Goal: Participate in discussion: Engage in conversation with other users on a specific topic

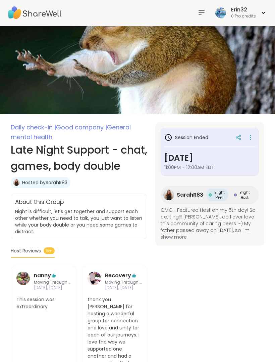
scroll to position [1, 0]
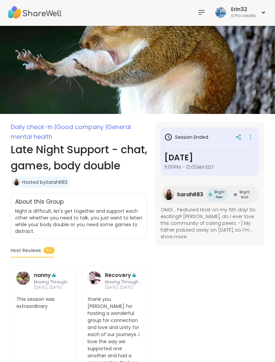
click at [198, 16] on icon at bounding box center [202, 12] width 8 height 8
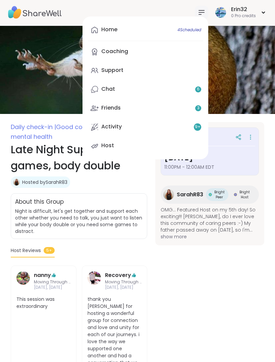
click at [193, 28] on span "4 Scheduled" at bounding box center [190, 29] width 24 height 5
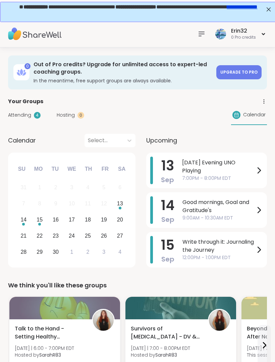
click at [196, 33] on div at bounding box center [201, 33] width 13 height 13
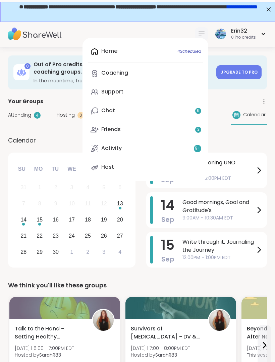
click at [195, 51] on div "Home 4 Scheduled Coaching Support Chat 6 Friends 3 Activity 9 + Host" at bounding box center [146, 109] width 126 height 143
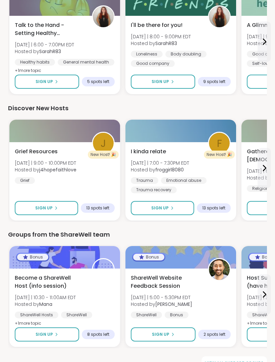
scroll to position [808, 0]
click at [225, 350] on span "View all support groups" at bounding box center [234, 363] width 59 height 6
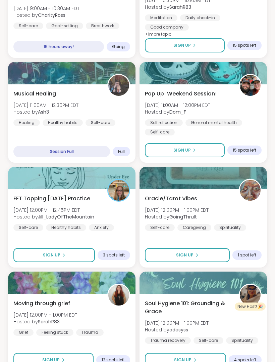
scroll to position [1678, 0]
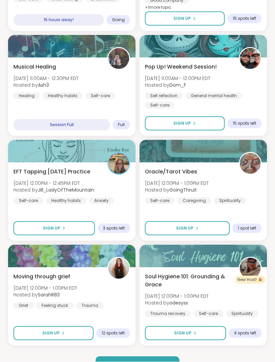
click at [163, 350] on button "Load more groups" at bounding box center [138, 363] width 84 height 14
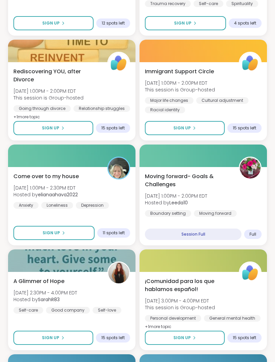
scroll to position [1988, 0]
click at [81, 231] on button "Sign Up" at bounding box center [53, 233] width 81 height 14
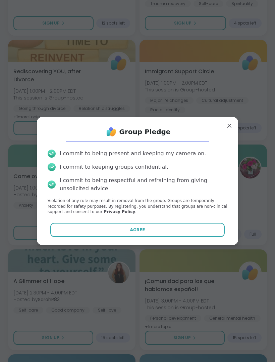
click at [173, 237] on button "Agree" at bounding box center [137, 230] width 175 height 14
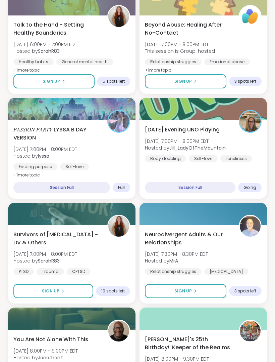
scroll to position [464, 0]
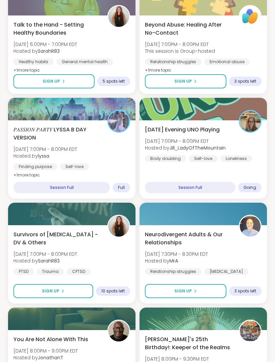
click at [115, 164] on div "Finding purpose Self-love Self-Improvement" at bounding box center [71, 171] width 117 height 16
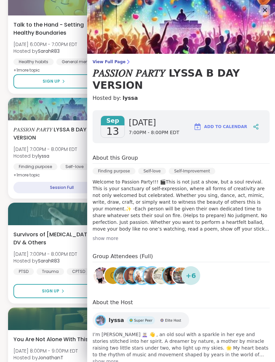
click at [114, 239] on div "show more" at bounding box center [181, 238] width 177 height 7
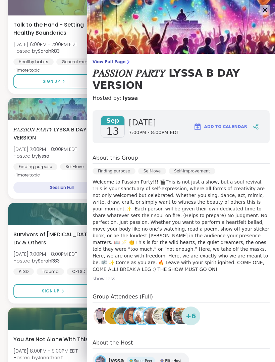
click at [266, 13] on icon at bounding box center [265, 10] width 8 height 8
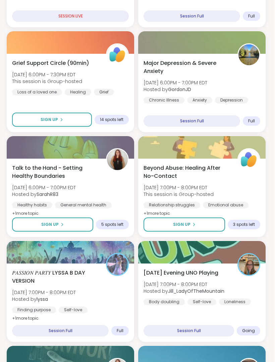
scroll to position [321, 1]
click at [82, 224] on button "Sign Up" at bounding box center [52, 224] width 81 height 14
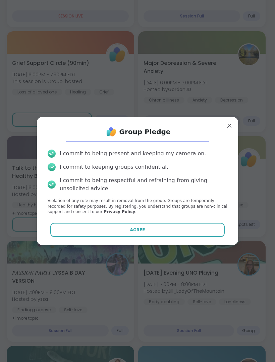
click at [188, 237] on button "Agree" at bounding box center [137, 230] width 175 height 14
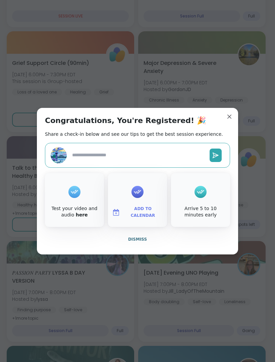
type textarea "*"
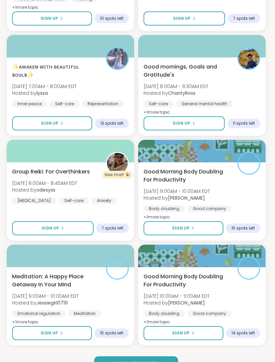
scroll to position [3564, 1]
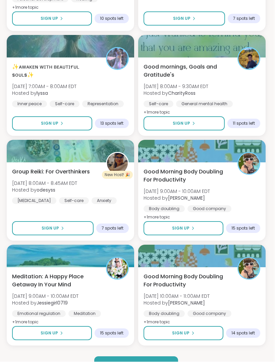
click at [155, 350] on span "Load more groups" at bounding box center [136, 363] width 44 height 6
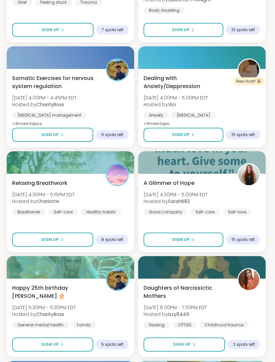
scroll to position [4705, 1]
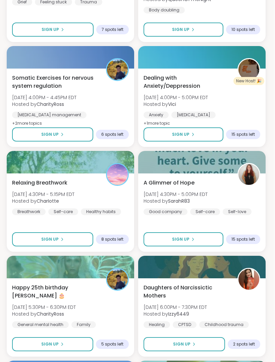
click at [81, 139] on button "Sign Up" at bounding box center [52, 134] width 81 height 14
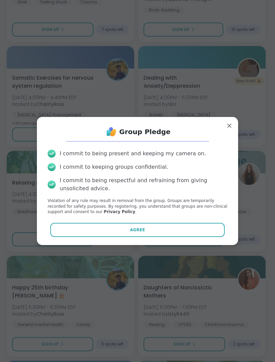
click at [153, 236] on button "Agree" at bounding box center [137, 230] width 175 height 14
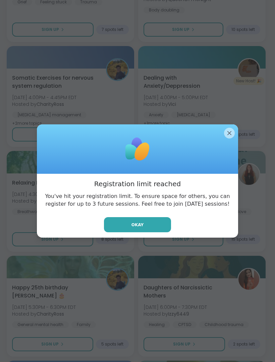
click at [224, 143] on div at bounding box center [137, 149] width 201 height 50
click at [226, 150] on div at bounding box center [137, 149] width 201 height 50
click at [224, 153] on div at bounding box center [137, 149] width 201 height 50
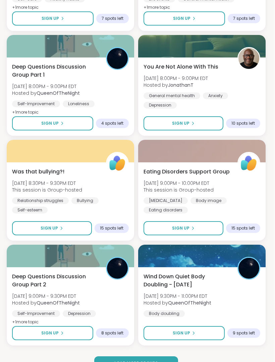
scroll to position [5449, 1]
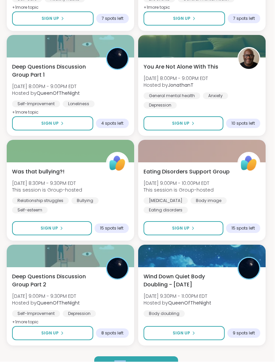
click at [160, 350] on button "Load more groups" at bounding box center [136, 363] width 84 height 14
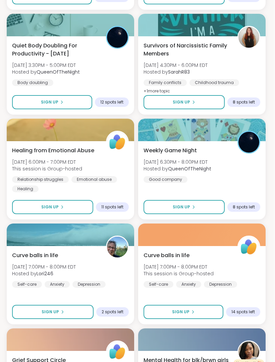
scroll to position [7252, 1]
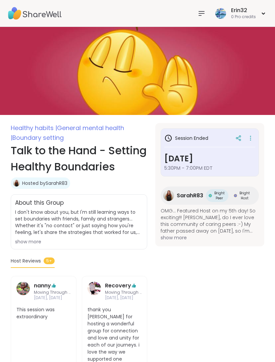
click at [115, 132] on span "General mental health |" at bounding box center [67, 133] width 113 height 18
click at [199, 13] on icon at bounding box center [202, 13] width 8 height 8
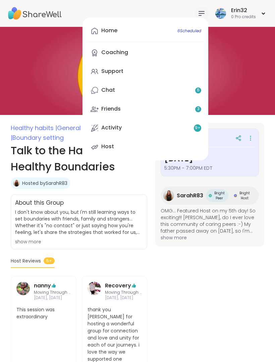
click at [163, 30] on link "Home 6 Scheduled" at bounding box center [145, 31] width 115 height 16
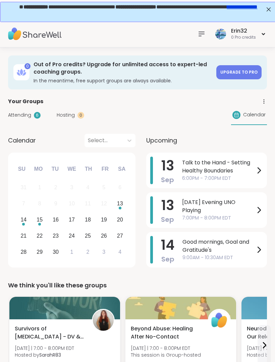
click at [257, 113] on span "Calendar" at bounding box center [254, 114] width 22 height 7
click at [259, 111] on span "Calendar" at bounding box center [254, 114] width 22 height 7
click at [252, 112] on span "Calendar" at bounding box center [254, 114] width 22 height 7
click at [256, 114] on span "Calendar" at bounding box center [254, 114] width 22 height 7
click at [236, 112] on icon at bounding box center [236, 114] width 5 height 5
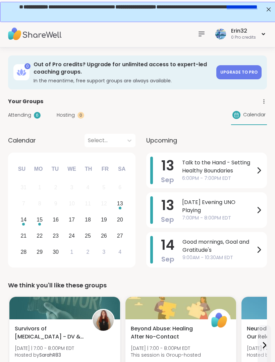
click at [260, 112] on span "Calendar" at bounding box center [254, 114] width 22 height 7
click at [258, 120] on div "Calendar" at bounding box center [249, 114] width 36 height 19
click at [262, 110] on div "Calendar" at bounding box center [249, 114] width 36 height 19
click at [263, 102] on icon at bounding box center [264, 101] width 6 height 6
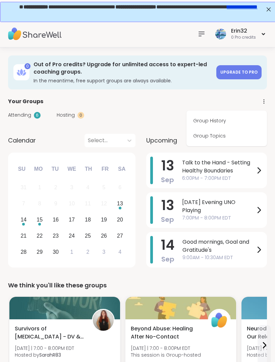
click at [262, 101] on icon at bounding box center [264, 101] width 6 height 6
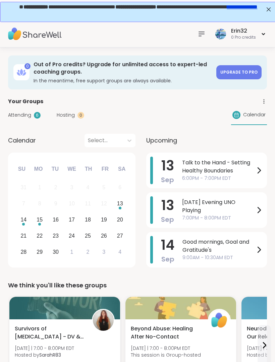
click at [261, 100] on icon at bounding box center [264, 101] width 6 height 6
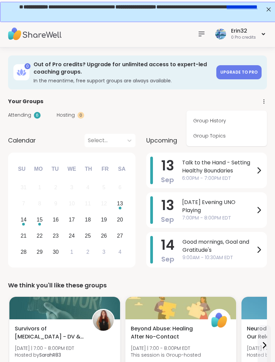
click at [218, 121] on link "Group History" at bounding box center [226, 120] width 75 height 15
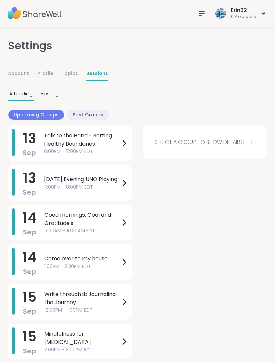
scroll to position [5, 0]
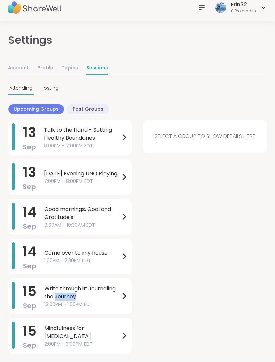
click at [164, 235] on div "13 Sep Talk to the Hand - Setting Healthy Boundaries 6:00PM - 7:00PM EDT 13 Sep…" at bounding box center [137, 237] width 259 height 234
click at [105, 297] on span "Write through it: Journaling the Journey" at bounding box center [82, 293] width 76 height 16
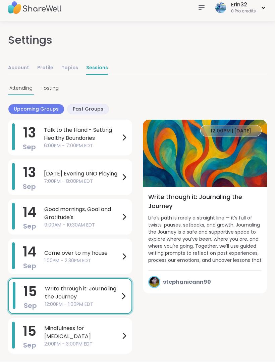
click at [263, 103] on div "Settings Account Profile Topics Sessions Attending Hosting Upcoming Groups Past…" at bounding box center [137, 187] width 259 height 332
click at [267, 124] on img at bounding box center [205, 153] width 124 height 67
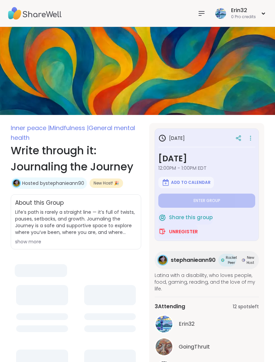
click at [256, 102] on img at bounding box center [137, 71] width 275 height 88
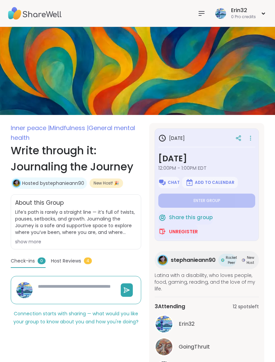
click at [33, 241] on div "show more" at bounding box center [76, 241] width 122 height 7
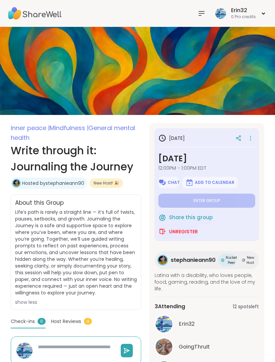
click at [200, 15] on icon at bounding box center [201, 13] width 5 height 4
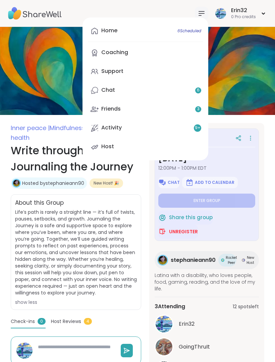
click at [178, 26] on link "Home 6 Scheduled" at bounding box center [145, 31] width 115 height 16
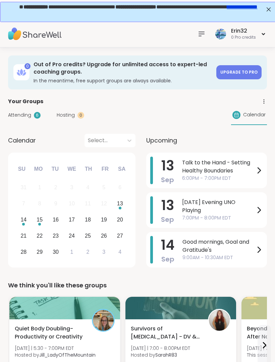
click at [220, 167] on span "Talk to the Hand - Setting Healthy Boundaries" at bounding box center [218, 166] width 73 height 16
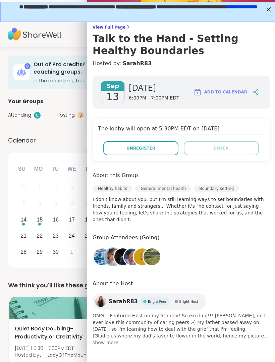
scroll to position [35, 0]
click at [120, 261] on img at bounding box center [122, 256] width 17 height 17
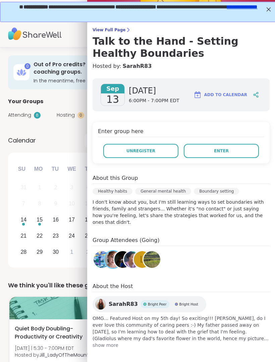
click at [40, 42] on img at bounding box center [35, 34] width 54 height 24
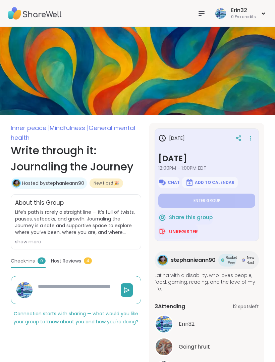
type textarea "*"
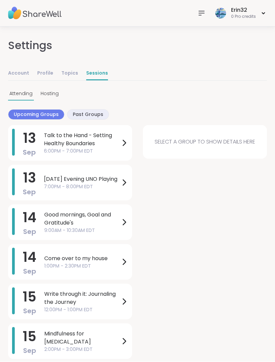
scroll to position [0, 0]
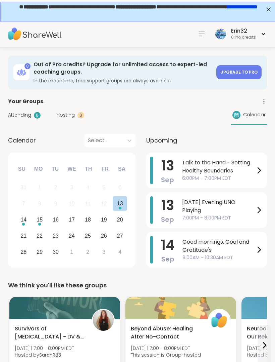
click at [121, 208] on div "Choose Saturday, September 13th, 2025" at bounding box center [120, 207] width 3 height 3
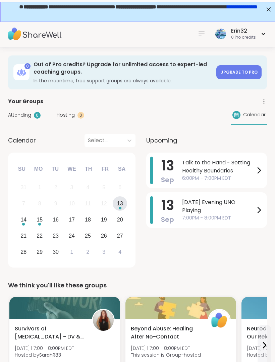
click at [44, 219] on div "15" at bounding box center [40, 219] width 14 height 14
click at [118, 202] on div "13" at bounding box center [120, 203] width 6 height 9
click at [183, 119] on div "Attending 6 Hosting 0 Calendar" at bounding box center [137, 114] width 259 height 19
click at [12, 226] on div "September 2025 Su Mo Tu We Th Fr Sa 31 1 2 3 4 5 6 7 8 9 10 11 12 13 14 15 16 1…" at bounding box center [72, 209] width 128 height 115
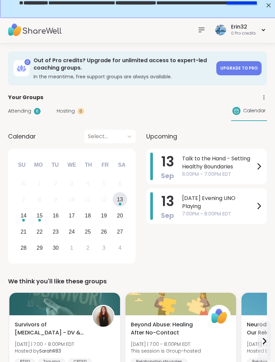
scroll to position [4, 0]
click at [189, 166] on span "Talk to the Hand - Setting Healthy Boundaries" at bounding box center [218, 163] width 73 height 16
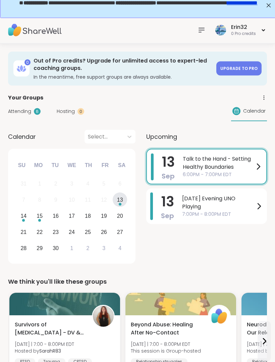
scroll to position [4, 0]
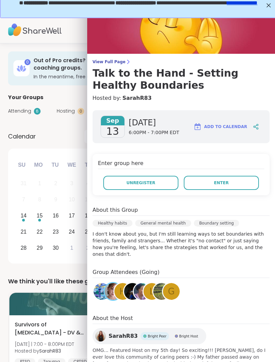
click at [217, 178] on button "Enter" at bounding box center [221, 183] width 75 height 14
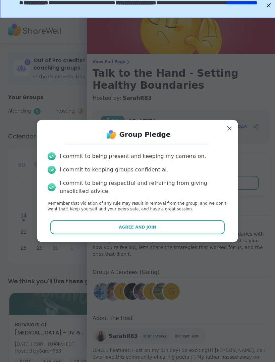
click at [142, 227] on span "Agree and Join" at bounding box center [138, 227] width 38 height 6
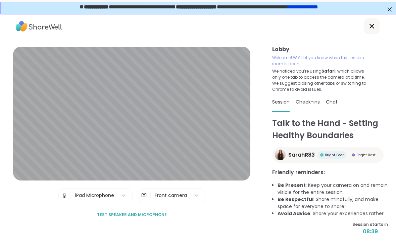
click at [275, 113] on div "Lobby Welcome! We’ll let you know when the session room is open. We noticed you…" at bounding box center [330, 134] width 132 height 188
click at [275, 45] on div "Lobby Welcome! We’ll let you know when the session room is open. We noticed you…" at bounding box center [330, 134] width 132 height 188
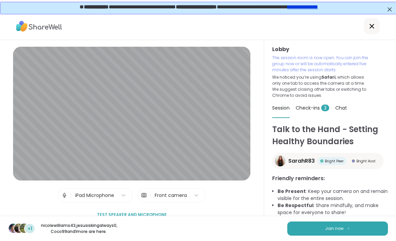
click at [275, 232] on button "Join now" at bounding box center [337, 228] width 101 height 14
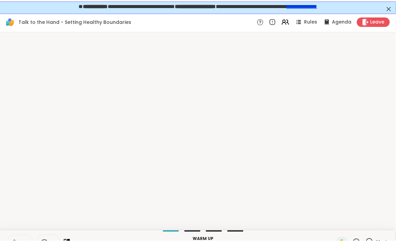
scroll to position [0, 1]
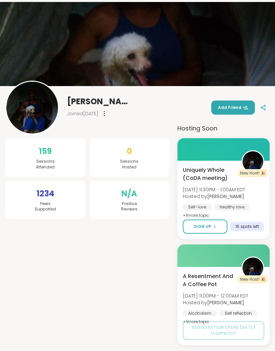
scroll to position [26, 0]
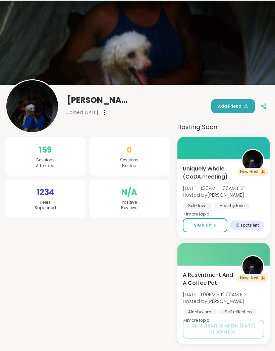
click at [261, 108] on icon at bounding box center [264, 106] width 6 height 6
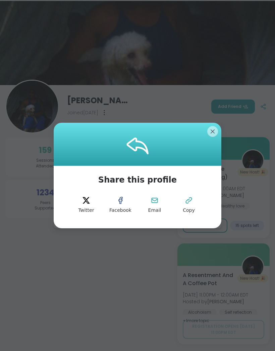
click at [207, 142] on div at bounding box center [138, 144] width 168 height 43
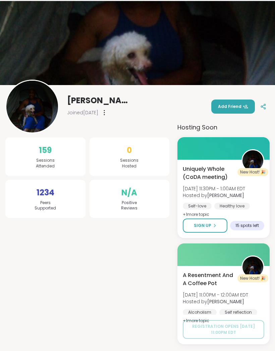
click at [244, 109] on span "Add Friend" at bounding box center [233, 106] width 30 height 6
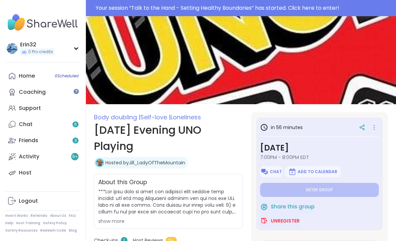
click at [314, 10] on div "Your session “ Talk to the Hand - Setting Healthy Boundaries ” has started. Cli…" at bounding box center [244, 8] width 296 height 8
type textarea "*"
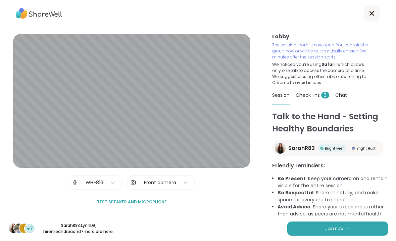
click at [358, 228] on button "Join now" at bounding box center [337, 228] width 101 height 14
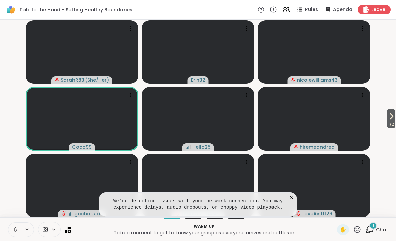
click at [293, 197] on icon at bounding box center [291, 197] width 7 height 7
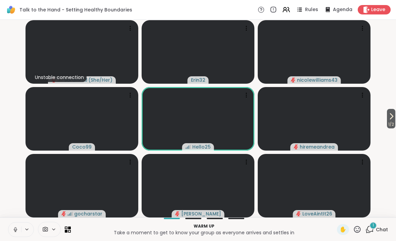
click at [377, 225] on div "1" at bounding box center [373, 225] width 7 height 7
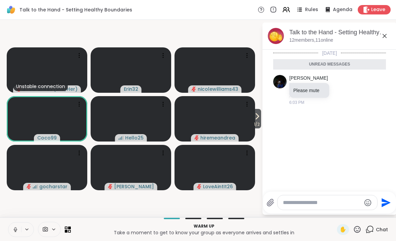
click at [388, 36] on icon at bounding box center [385, 36] width 8 height 8
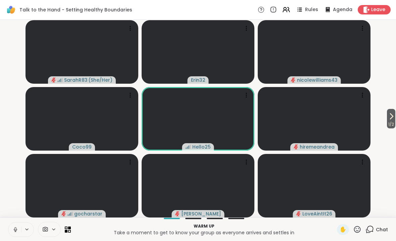
click at [13, 234] on button at bounding box center [14, 229] width 13 height 14
click at [392, 120] on span "1 / 2" at bounding box center [391, 124] width 8 height 8
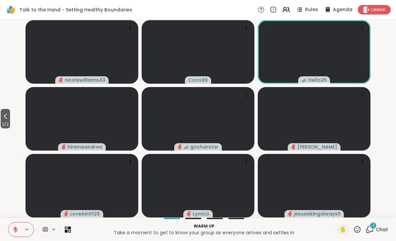
click at [10, 139] on video-player-container "2 / 2 nicolewilliams43 Coco99 Hello25 hiremeandrea gocharstar [PERSON_NAME] Lov…" at bounding box center [198, 118] width 388 height 192
click at [378, 230] on span "Chat" at bounding box center [382, 229] width 12 height 7
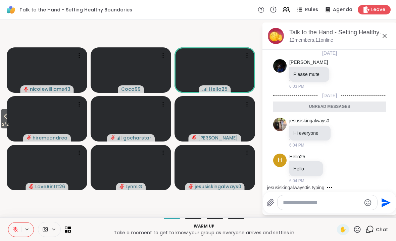
scroll to position [18, 0]
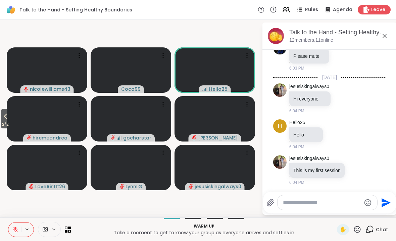
click at [10, 125] on span "2 / 2" at bounding box center [5, 124] width 9 height 8
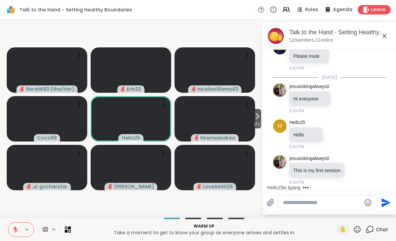
scroll to position [54, 0]
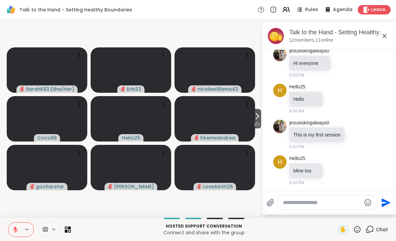
click at [382, 36] on icon at bounding box center [385, 36] width 8 height 8
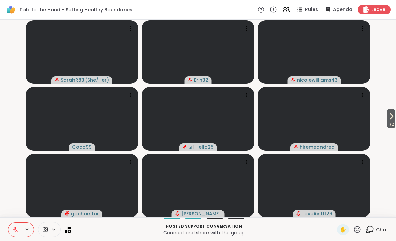
click at [384, 229] on span "Chat" at bounding box center [382, 229] width 12 height 7
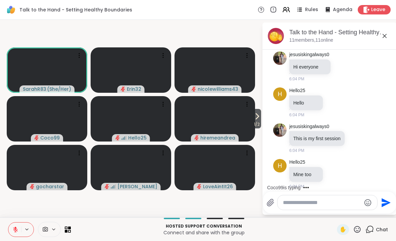
scroll to position [89, 0]
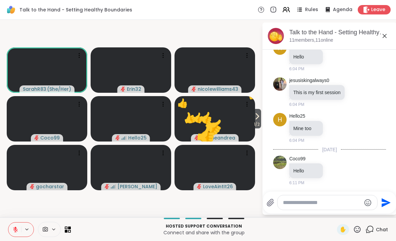
click at [357, 229] on icon at bounding box center [357, 229] width 7 height 7
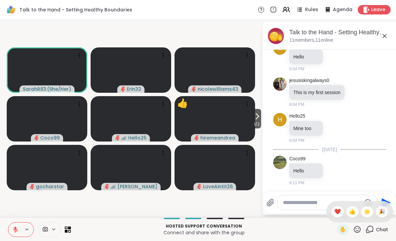
click at [382, 212] on span "🎉" at bounding box center [382, 211] width 7 height 8
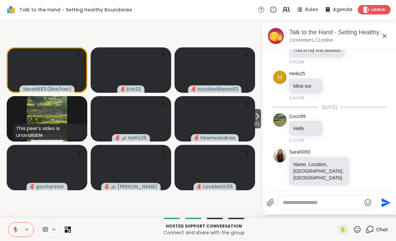
scroll to position [167, 0]
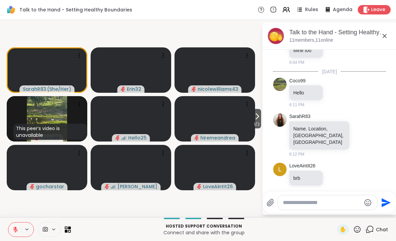
click at [358, 228] on icon at bounding box center [357, 229] width 8 height 8
click at [318, 236] on div "Hosted support conversation Connect and share with the group" at bounding box center [204, 229] width 258 height 15
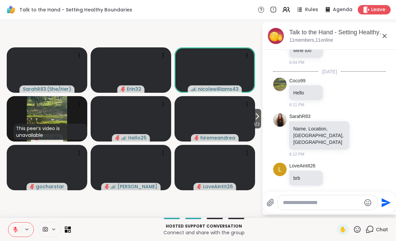
click at [321, 201] on textarea "Type your message" at bounding box center [322, 202] width 78 height 7
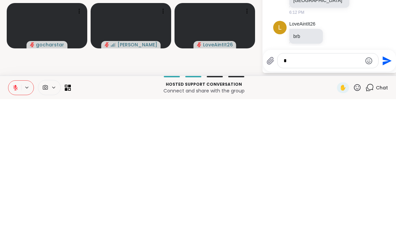
scroll to position [0, 0]
click at [226, 145] on video at bounding box center [215, 167] width 81 height 45
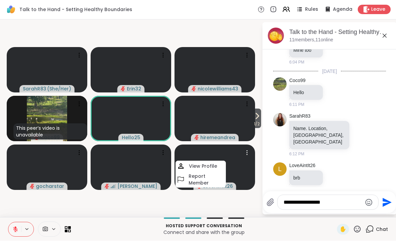
click at [343, 202] on textarea "**********" at bounding box center [323, 202] width 78 height 7
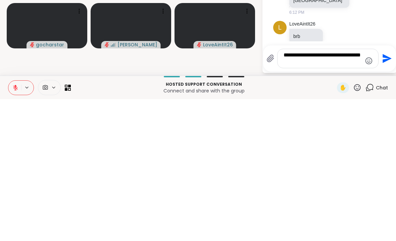
type textarea "**********"
click at [384, 195] on icon "Send" at bounding box center [386, 200] width 11 height 11
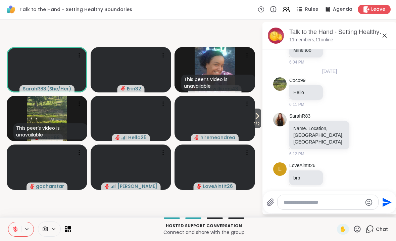
scroll to position [210, 0]
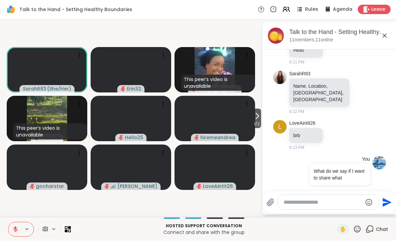
click at [383, 37] on icon at bounding box center [385, 36] width 4 height 4
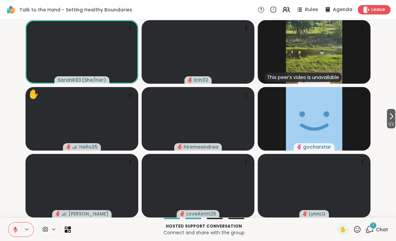
click at [15, 229] on icon at bounding box center [15, 229] width 6 height 6
click at [13, 228] on icon at bounding box center [15, 229] width 6 height 6
click at [14, 227] on icon at bounding box center [15, 229] width 6 height 6
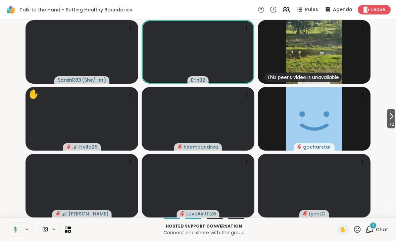
click at [14, 234] on button at bounding box center [14, 229] width 14 height 14
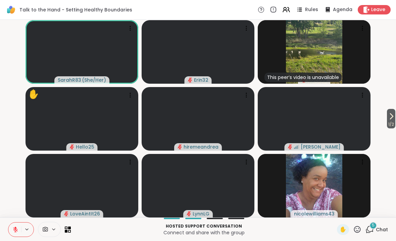
click at [385, 227] on span "Chat" at bounding box center [382, 229] width 12 height 7
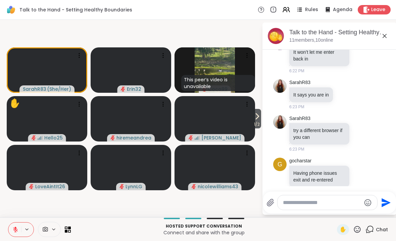
scroll to position [463, 0]
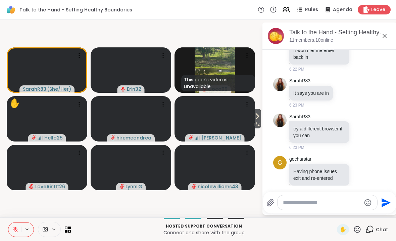
click at [372, 184] on div "g gocharstar Having phone issues exit and re-entered 6:24 PM" at bounding box center [329, 174] width 113 height 43
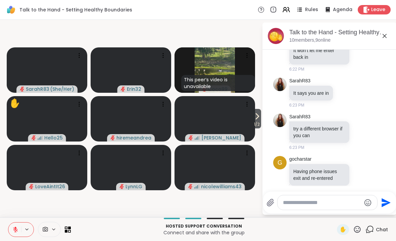
click at [258, 115] on icon at bounding box center [257, 116] width 8 height 8
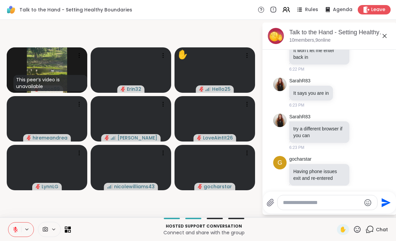
click at [384, 39] on icon at bounding box center [385, 36] width 8 height 8
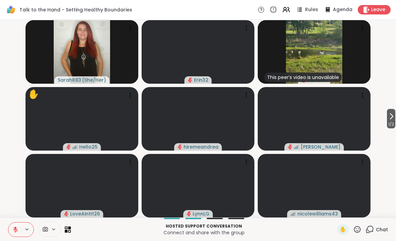
click at [13, 234] on button at bounding box center [14, 229] width 13 height 14
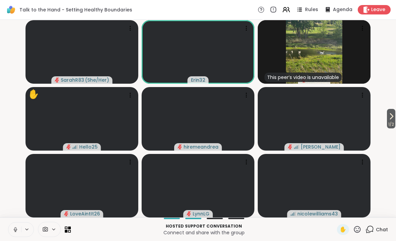
click at [14, 226] on icon at bounding box center [15, 229] width 6 height 6
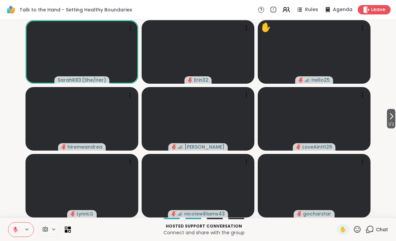
click at [7, 234] on div "Hosted support conversation Connect and share with the group ✋ Chat" at bounding box center [198, 229] width 396 height 24
click at [10, 227] on button at bounding box center [14, 229] width 13 height 14
click at [13, 231] on icon at bounding box center [15, 229] width 6 height 6
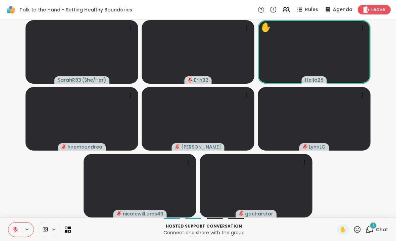
click at [383, 229] on span "Chat" at bounding box center [382, 229] width 12 height 7
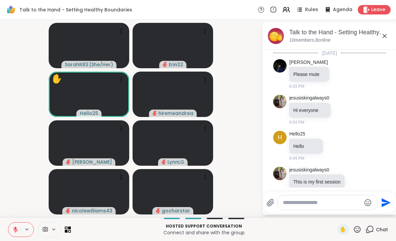
scroll to position [535, 0]
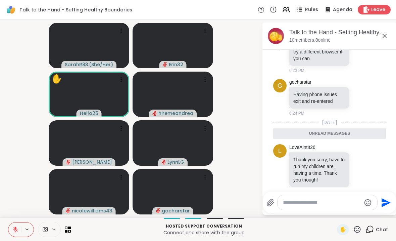
click at [386, 35] on icon at bounding box center [385, 36] width 8 height 8
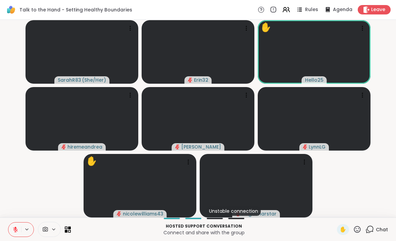
click at [383, 230] on span "Chat" at bounding box center [382, 229] width 12 height 7
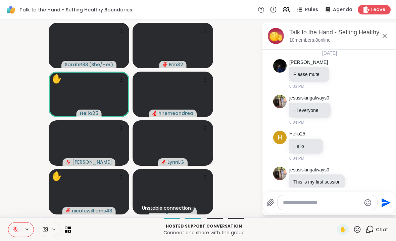
scroll to position [512, 0]
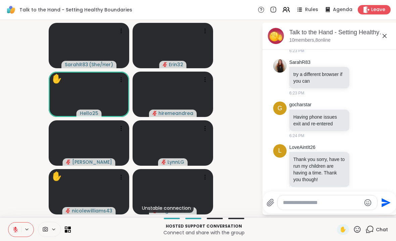
click at [315, 204] on textarea "Type your message" at bounding box center [322, 202] width 78 height 7
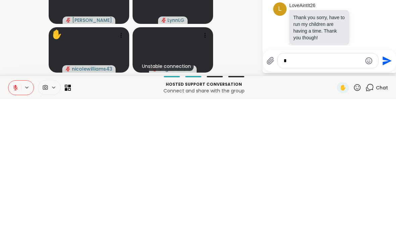
scroll to position [0, 0]
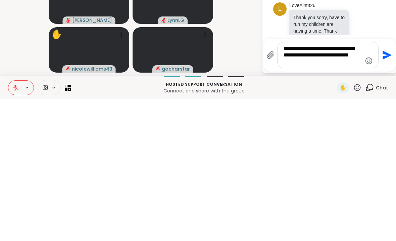
type textarea "**********"
click at [392, 189] on button "Send" at bounding box center [386, 196] width 15 height 15
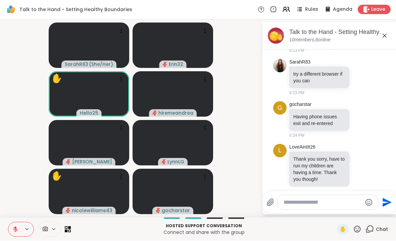
scroll to position [568, 0]
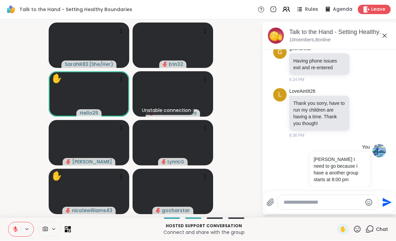
click at [388, 33] on icon at bounding box center [385, 36] width 8 height 8
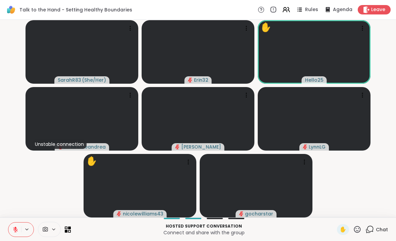
click at [383, 9] on span "Leave" at bounding box center [378, 9] width 14 height 7
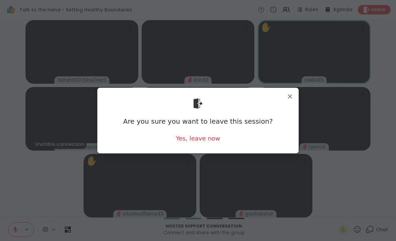
click at [203, 135] on div "Yes, leave now" at bounding box center [198, 138] width 44 height 8
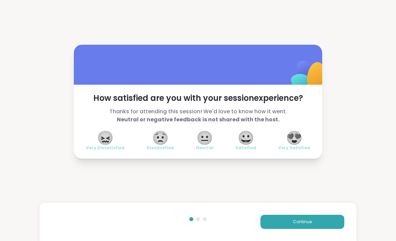
click at [293, 141] on span "😍" at bounding box center [294, 138] width 17 height 12
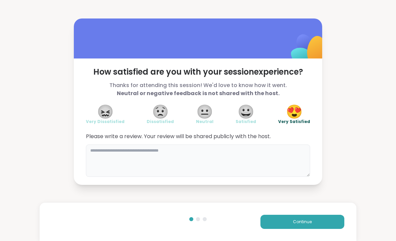
click at [284, 167] on textarea at bounding box center [198, 160] width 224 height 32
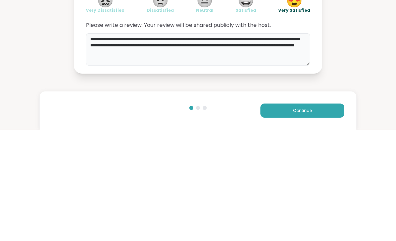
type textarea "**********"
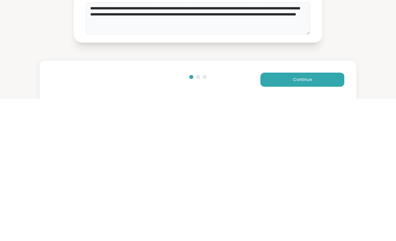
scroll to position [0, 0]
click at [324, 215] on button "Continue" at bounding box center [303, 222] width 84 height 14
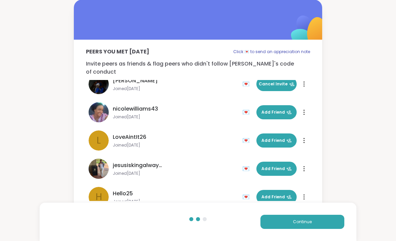
scroll to position [67, 0]
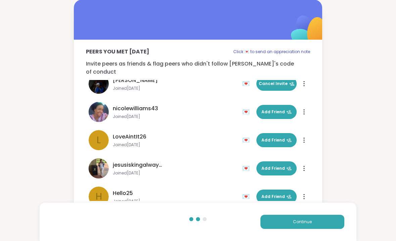
click at [283, 165] on span "Add Friend" at bounding box center [277, 168] width 30 height 6
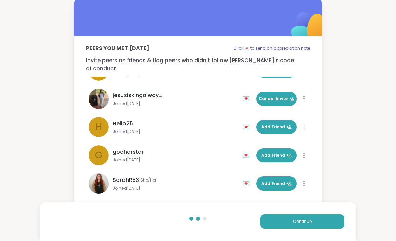
scroll to position [133, 0]
click at [283, 181] on span "Add Friend" at bounding box center [277, 184] width 30 height 6
click at [319, 218] on button "Continue" at bounding box center [303, 222] width 84 height 14
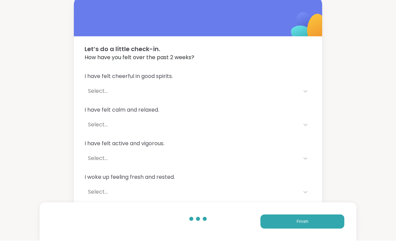
scroll to position [4, 0]
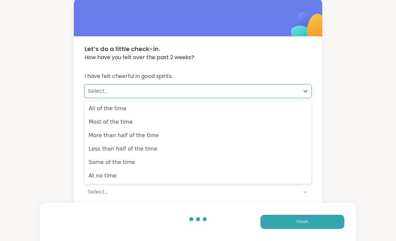
click at [273, 109] on div "All of the time" at bounding box center [198, 108] width 227 height 13
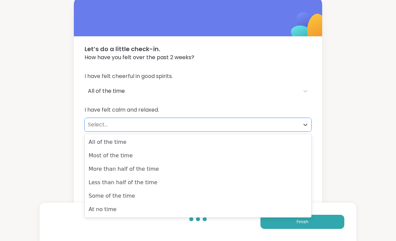
click at [281, 161] on div "Most of the time" at bounding box center [198, 155] width 227 height 13
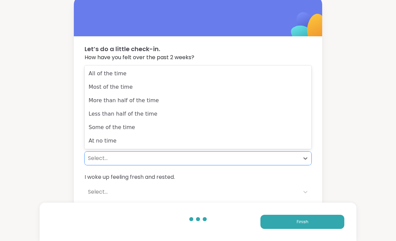
click at [271, 132] on div "Some of the time" at bounding box center [198, 127] width 227 height 13
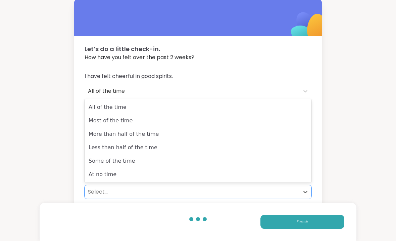
click at [272, 123] on div "Most of the time" at bounding box center [198, 120] width 227 height 13
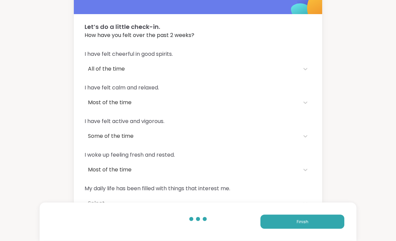
scroll to position [26, 0]
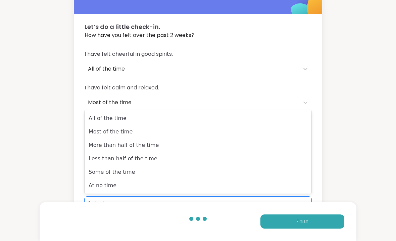
click at [268, 159] on div "Less than half of the time" at bounding box center [198, 158] width 227 height 13
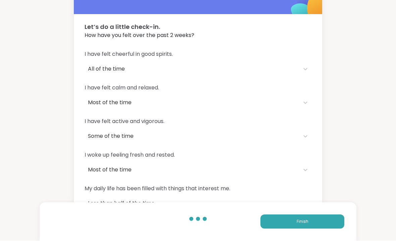
click at [295, 229] on button "Finish" at bounding box center [303, 222] width 84 height 14
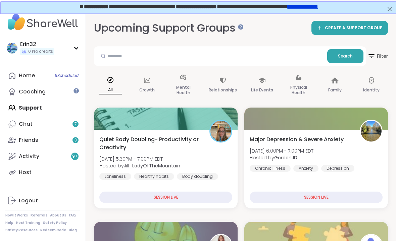
scroll to position [0, 0]
click at [318, 8] on link "**********" at bounding box center [302, 5] width 31 height 5
click at [69, 74] on span "6 Scheduled" at bounding box center [67, 75] width 24 height 5
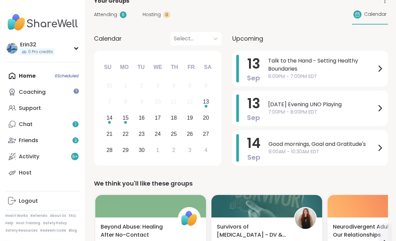
scroll to position [66, 0]
click at [79, 94] on link "Coaching" at bounding box center [42, 92] width 75 height 16
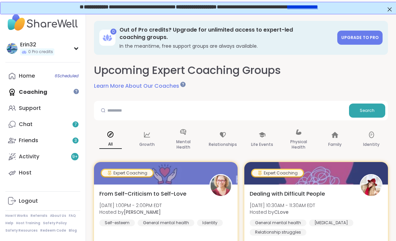
click at [182, 84] on div at bounding box center [182, 84] width 5 height 5
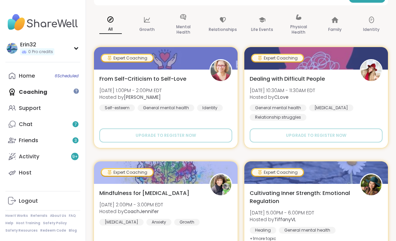
scroll to position [115, 0]
click at [184, 29] on p "Mental Health" at bounding box center [183, 29] width 22 height 13
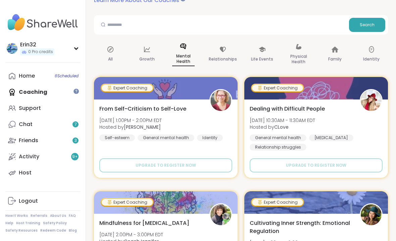
scroll to position [85, 0]
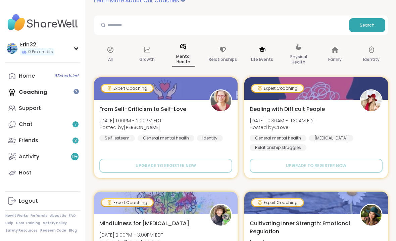
click at [264, 58] on p "Life Events" at bounding box center [262, 59] width 22 height 8
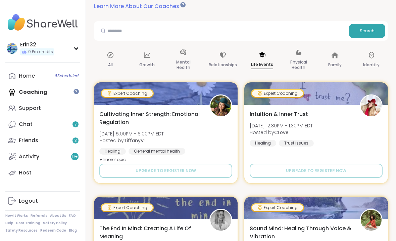
scroll to position [79, 0]
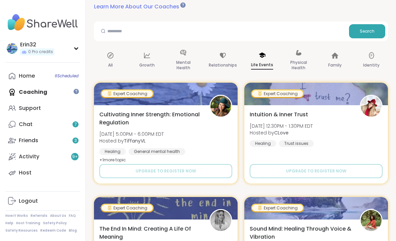
click at [223, 62] on p "Relationships" at bounding box center [223, 65] width 28 height 8
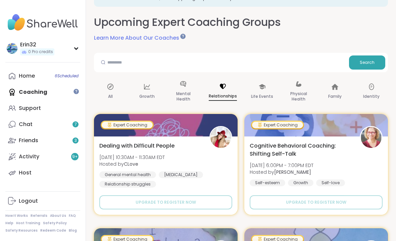
scroll to position [48, 0]
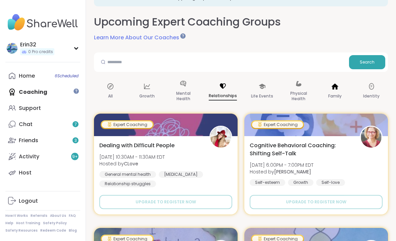
click at [338, 93] on p "Family" at bounding box center [334, 96] width 13 height 8
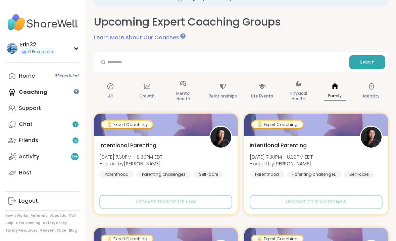
click at [377, 91] on div "Identity" at bounding box center [371, 92] width 33 height 34
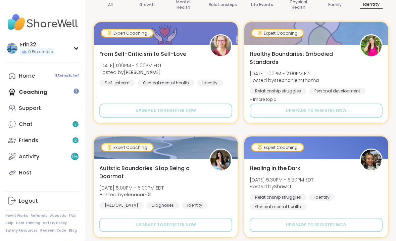
scroll to position [0, 0]
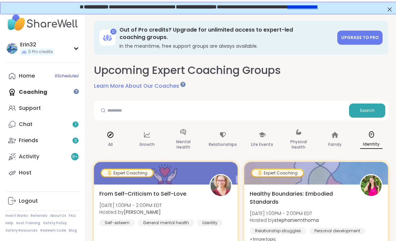
click at [112, 142] on p "All" at bounding box center [110, 144] width 5 height 8
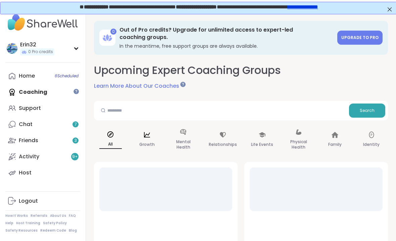
click at [147, 138] on div "Growth" at bounding box center [147, 140] width 33 height 34
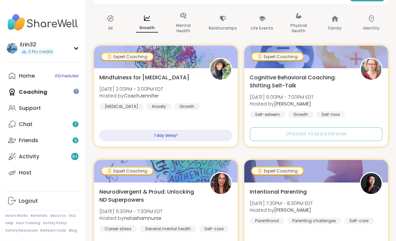
scroll to position [116, 0]
click at [113, 22] on div "All" at bounding box center [110, 24] width 33 height 34
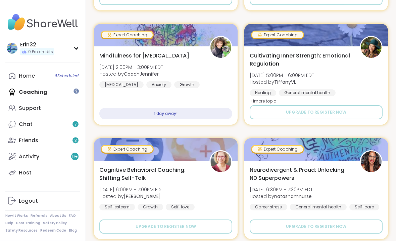
scroll to position [252, 0]
click at [75, 128] on link "Chat 7" at bounding box center [42, 124] width 75 height 16
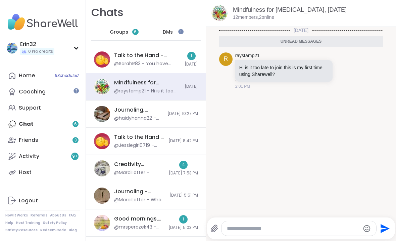
click at [194, 56] on div "1" at bounding box center [191, 56] width 8 height 8
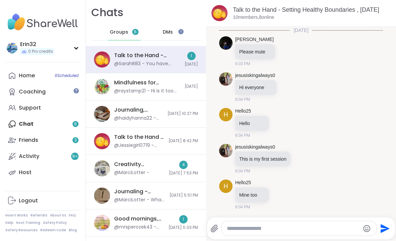
scroll to position [524, 0]
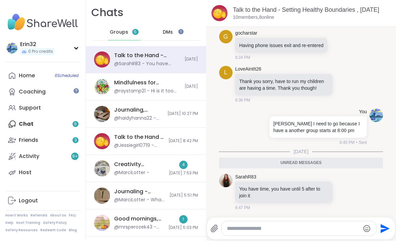
click at [179, 173] on span "[DATE] 7:53 PM" at bounding box center [183, 174] width 29 height 6
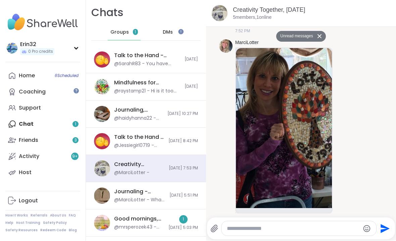
scroll to position [402, 0]
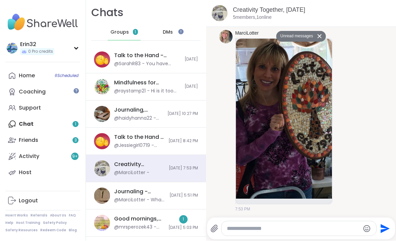
click at [183, 220] on div "1" at bounding box center [183, 219] width 8 height 8
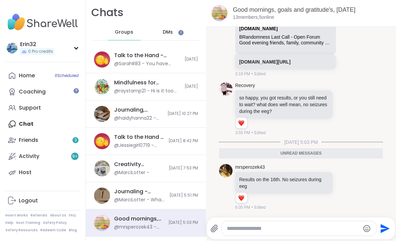
scroll to position [0, 0]
click at [176, 32] on div "DMs" at bounding box center [168, 33] width 33 height 16
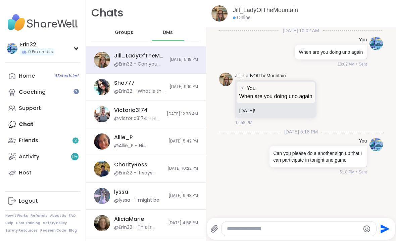
click at [189, 62] on span "9/5/2025, 5:18 PM" at bounding box center [184, 60] width 29 height 6
click at [184, 87] on span "9/3/2025, 9:10 PM" at bounding box center [184, 87] width 29 height 6
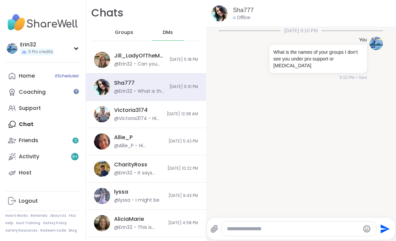
click at [182, 116] on span "8/28/2025, 12:38 AM" at bounding box center [182, 114] width 31 height 6
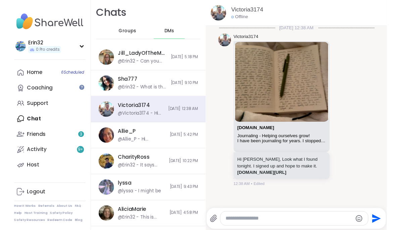
scroll to position [1, 0]
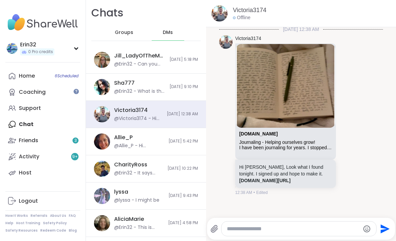
click at [291, 178] on link "sharewellnow.com/session/journaling-helping-ourselves-grow/7fb7be1d-6cbd-4fe0-b…" at bounding box center [264, 180] width 51 height 5
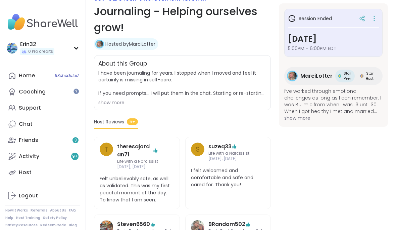
scroll to position [103, 0]
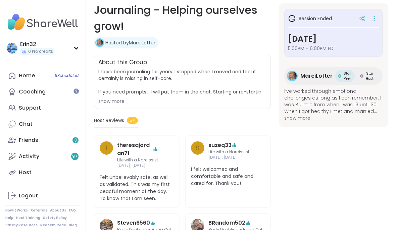
click at [119, 103] on div "show more" at bounding box center [182, 101] width 168 height 7
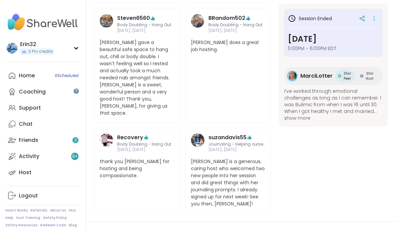
scroll to position [328, 0]
click at [19, 122] on div "Chat" at bounding box center [26, 124] width 14 height 7
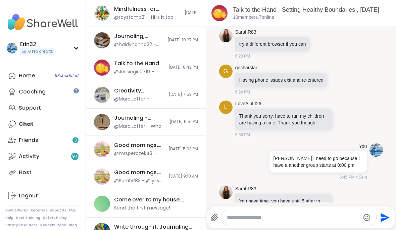
scroll to position [76, 0]
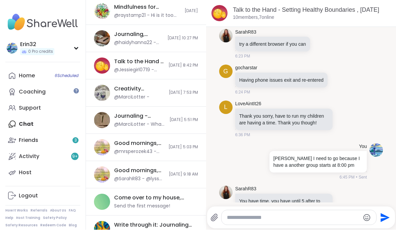
click at [189, 147] on span "9/11/2025, 5:03 PM" at bounding box center [184, 147] width 30 height 6
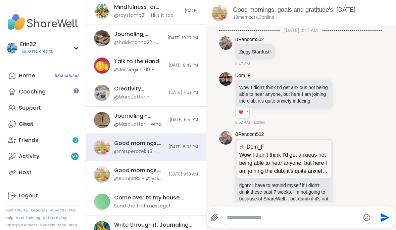
scroll to position [1557, 0]
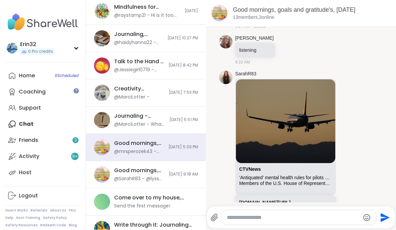
click at [180, 188] on div "Come over to my house, Sep 14 Send the first message!" at bounding box center [146, 201] width 120 height 27
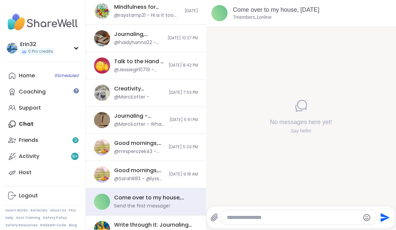
click at [186, 227] on div "Write through it: Journaling the Journey, [DATE]" at bounding box center [154, 224] width 80 height 7
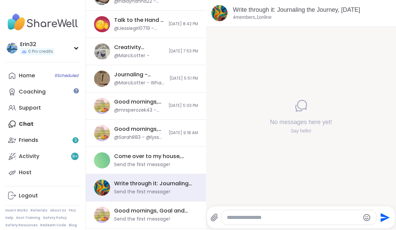
scroll to position [117, 0]
click at [179, 215] on div "Good mornings, Goal and Gratitude's , Sep 14 Send the first message!" at bounding box center [154, 214] width 80 height 15
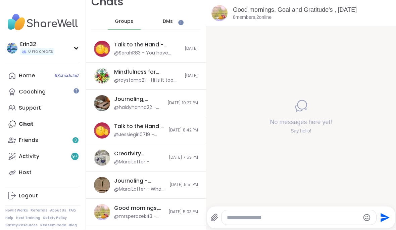
scroll to position [10, 0]
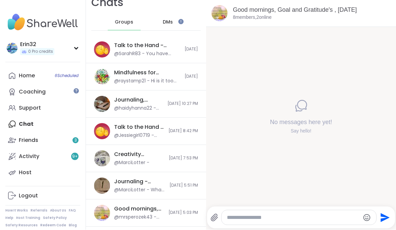
click at [171, 160] on span "[DATE] 7:53 PM" at bounding box center [183, 158] width 29 height 6
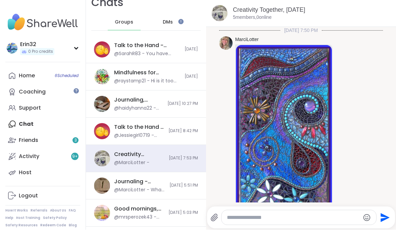
scroll to position [371, 0]
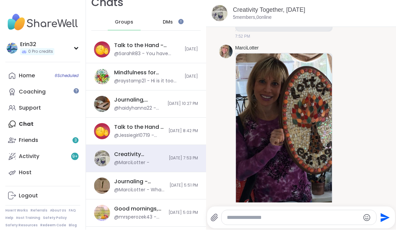
click at [180, 106] on span "[DATE] 10:27 PM" at bounding box center [183, 104] width 31 height 6
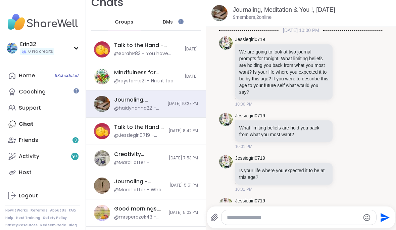
scroll to position [802, 0]
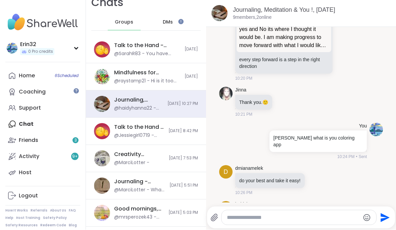
click at [187, 74] on span "[DATE]" at bounding box center [191, 77] width 13 height 6
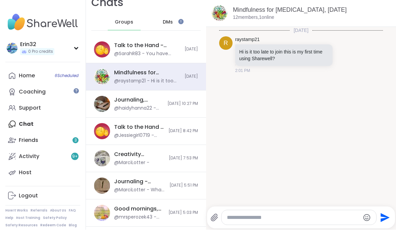
click at [187, 50] on span "[DATE]" at bounding box center [191, 50] width 13 height 6
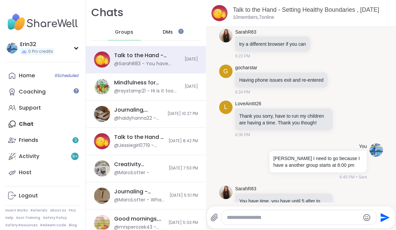
scroll to position [0, 0]
click at [128, 35] on span "Groups" at bounding box center [124, 32] width 18 height 7
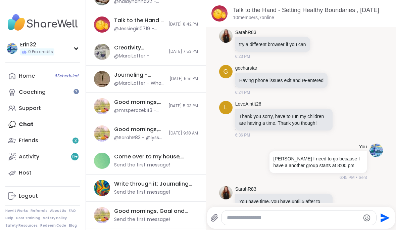
scroll to position [117, 0]
click at [185, 83] on div "Journaling - Helping ourselves grow!, Sep 11 @MarciLotter - What song makes you…" at bounding box center [146, 79] width 120 height 27
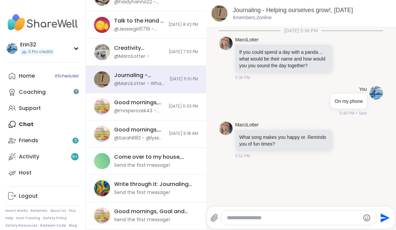
click at [22, 142] on div "Friends 3" at bounding box center [28, 140] width 19 height 7
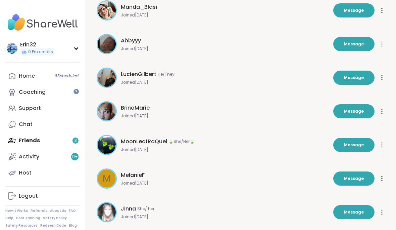
click at [20, 154] on div "Activity 9 +" at bounding box center [29, 156] width 20 height 7
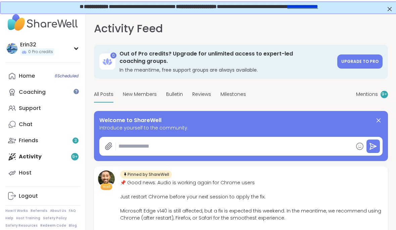
type textarea "*"
click at [17, 92] on link "Coaching" at bounding box center [42, 92] width 75 height 16
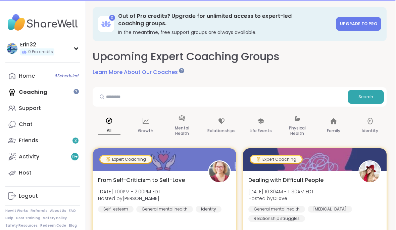
click at [22, 78] on div "Home 6 Scheduled" at bounding box center [27, 75] width 16 height 7
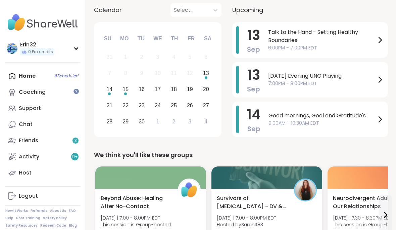
click at [334, 77] on span "[DATE] Evening UNO Playing" at bounding box center [322, 76] width 108 height 8
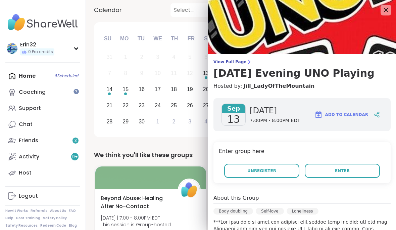
click at [340, 169] on span "Enter" at bounding box center [342, 171] width 15 height 6
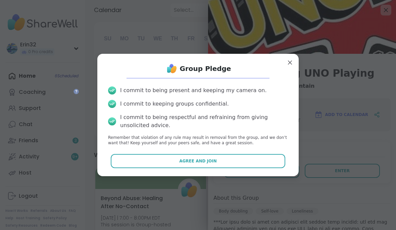
click at [223, 168] on button "Agree and Join" at bounding box center [198, 161] width 175 height 14
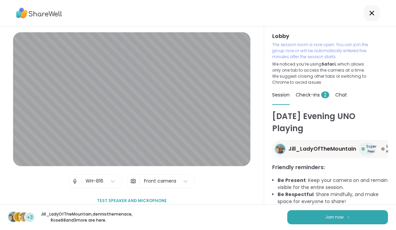
click at [334, 217] on span "Join now" at bounding box center [334, 217] width 18 height 6
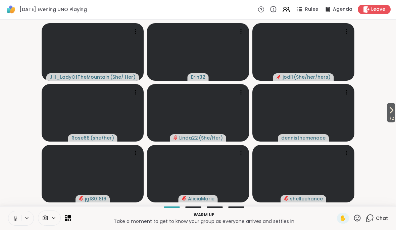
click at [393, 114] on span "1 / 2" at bounding box center [391, 118] width 8 height 8
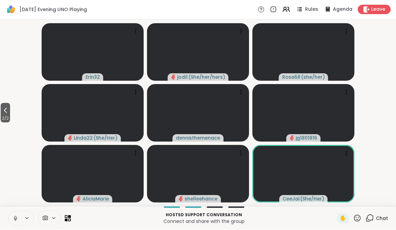
click at [4, 118] on span "2 / 2" at bounding box center [5, 118] width 9 height 8
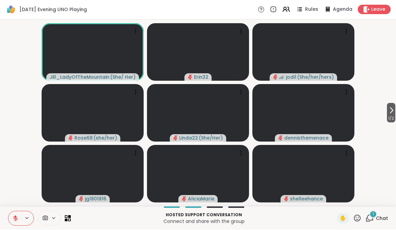
click at [375, 215] on div "1" at bounding box center [373, 214] width 7 height 7
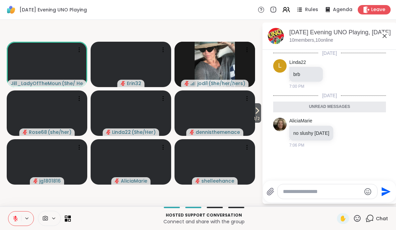
click at [386, 39] on icon at bounding box center [385, 36] width 8 height 8
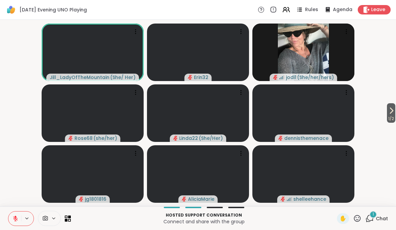
click at [372, 219] on icon at bounding box center [370, 218] width 8 height 8
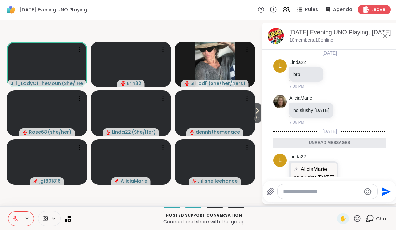
scroll to position [32, 0]
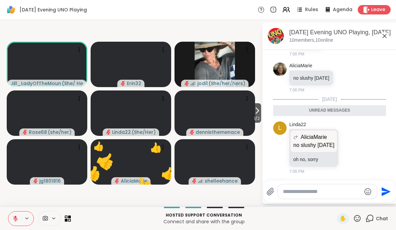
click at [384, 38] on icon at bounding box center [385, 36] width 8 height 8
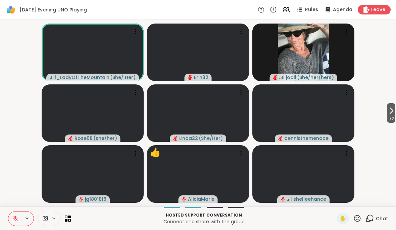
click at [384, 216] on span "Chat" at bounding box center [382, 218] width 12 height 7
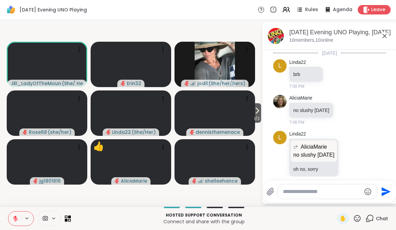
scroll to position [10, 0]
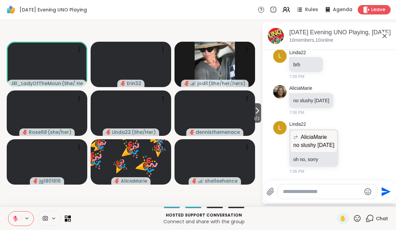
click at [16, 218] on icon at bounding box center [15, 216] width 2 height 3
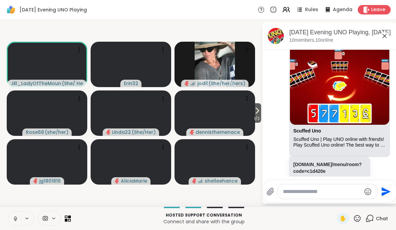
scroll to position [174, 0]
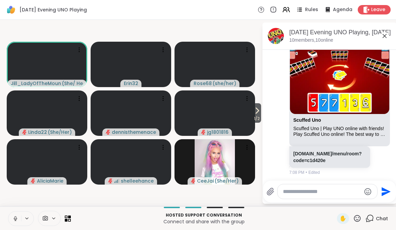
click at [336, 155] on link "[DOMAIN_NAME]/menu/room?code=c1d420e" at bounding box center [327, 157] width 68 height 12
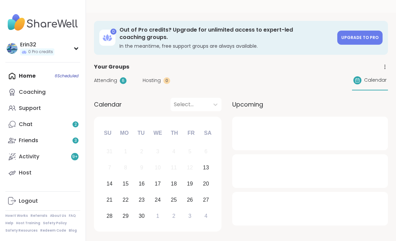
click at [34, 76] on div "Home 6 Scheduled Coaching Support Chat 2 Friends 3 Activity 9 + Host" at bounding box center [42, 124] width 75 height 113
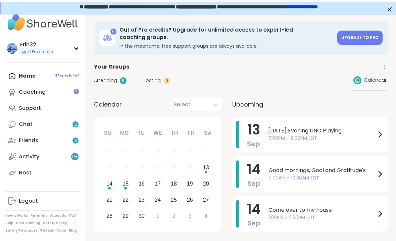
click at [338, 135] on span "7:00PM - 8:00PM EDT" at bounding box center [322, 138] width 108 height 7
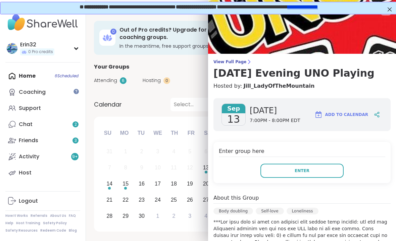
click at [315, 167] on button "Enter" at bounding box center [302, 171] width 83 height 14
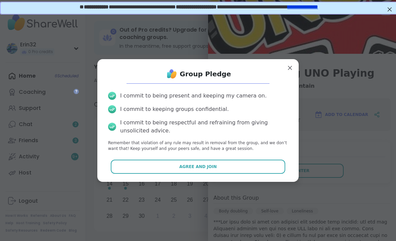
click at [268, 167] on button "Agree and Join" at bounding box center [198, 166] width 175 height 14
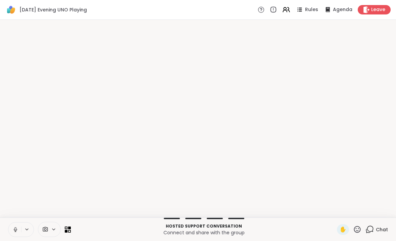
click at [349, 225] on div "✋" at bounding box center [343, 229] width 12 height 11
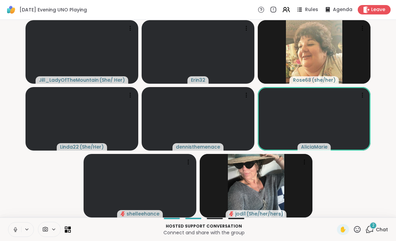
click at [379, 224] on div "2 Chat" at bounding box center [377, 229] width 22 height 11
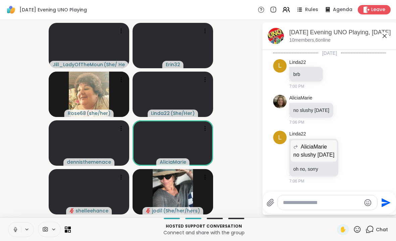
scroll to position [342, 0]
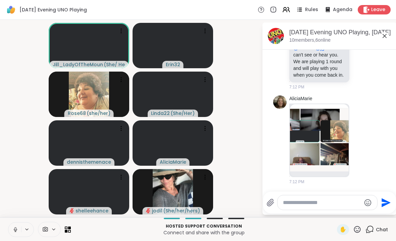
click at [384, 37] on icon at bounding box center [385, 36] width 4 height 4
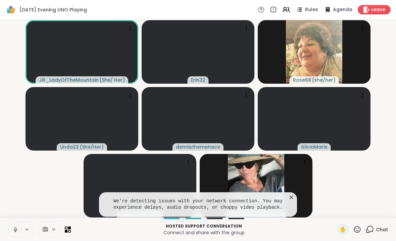
click at [289, 195] on icon at bounding box center [291, 197] width 7 height 7
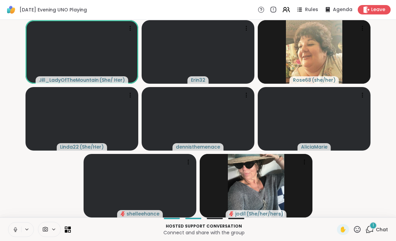
click at [379, 229] on span "Chat" at bounding box center [382, 229] width 12 height 7
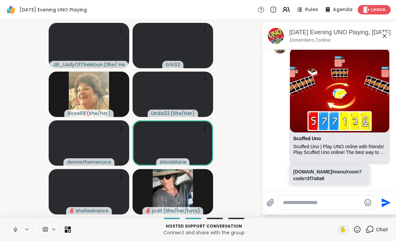
scroll to position [500, 0]
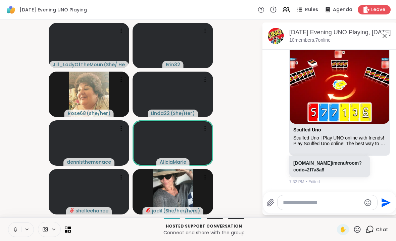
click at [337, 165] on link "[DOMAIN_NAME]/menu/room?code=2f7a8a8" at bounding box center [327, 166] width 68 height 12
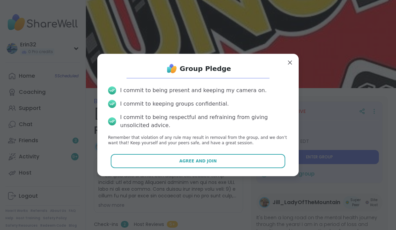
click at [268, 158] on button "Agree and Join" at bounding box center [198, 161] width 175 height 14
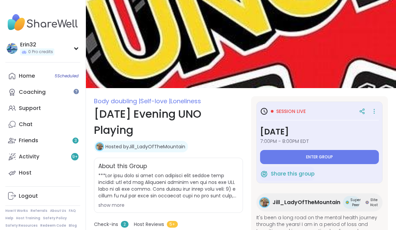
type textarea "*"
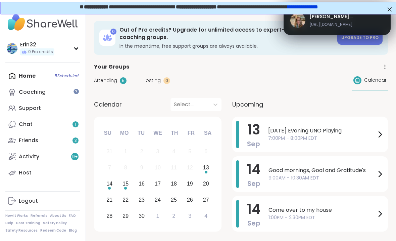
click at [358, 27] on div "0 Out of Pro credits? Upgrade for unlimited access to expert-led coaching group…" at bounding box center [241, 38] width 294 height 34
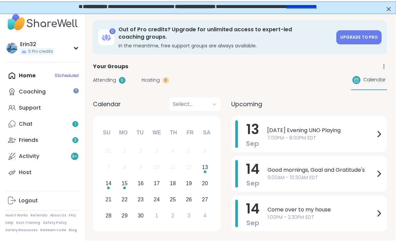
scroll to position [0, 1]
click at [349, 134] on span "7:00PM - 8:00PM EDT" at bounding box center [321, 137] width 108 height 7
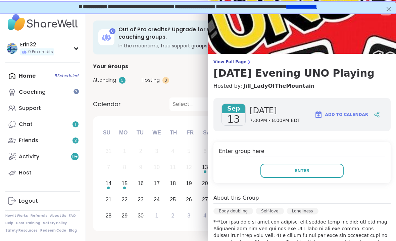
click at [324, 170] on button "Enter" at bounding box center [302, 171] width 83 height 14
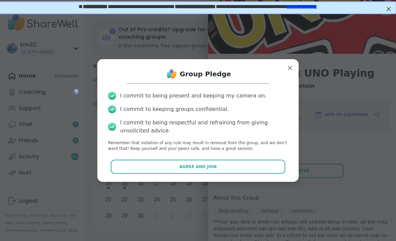
click at [265, 168] on button "Agree and Join" at bounding box center [198, 166] width 175 height 14
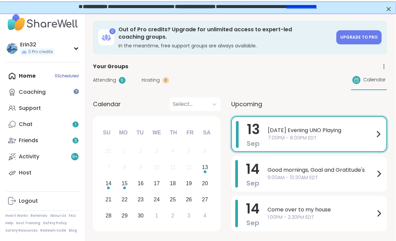
scroll to position [0, 0]
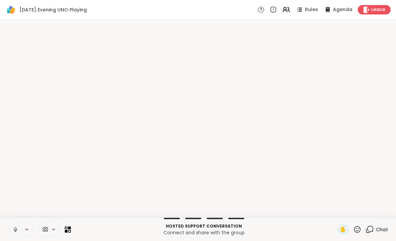
click at [340, 225] on span "✋" at bounding box center [343, 229] width 7 height 8
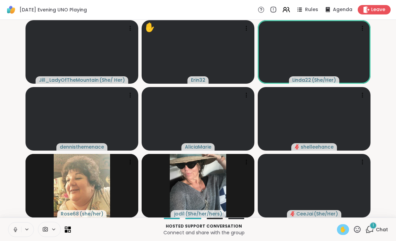
click at [344, 228] on span "✋" at bounding box center [343, 229] width 7 height 8
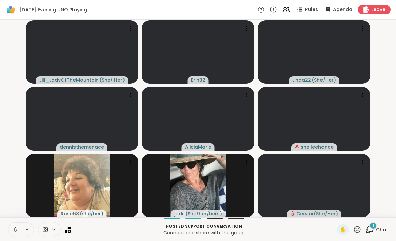
click at [340, 228] on span "✋" at bounding box center [343, 229] width 7 height 8
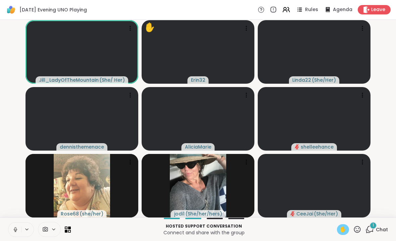
click at [338, 227] on div "✋" at bounding box center [343, 229] width 12 height 11
click at [381, 226] on span "Chat" at bounding box center [382, 229] width 12 height 7
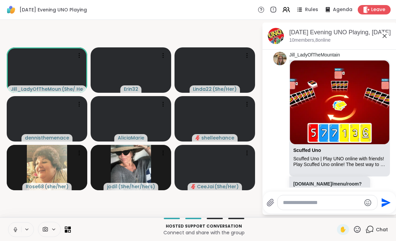
scroll to position [800, 0]
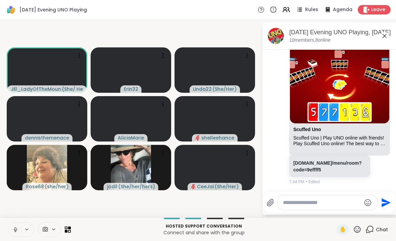
click at [337, 165] on link "[DOMAIN_NAME]/menu/room?code=9effff5" at bounding box center [327, 166] width 68 height 12
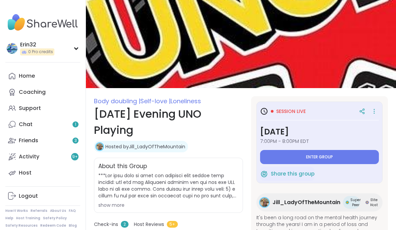
click at [343, 154] on button "Enter group" at bounding box center [319, 157] width 119 height 14
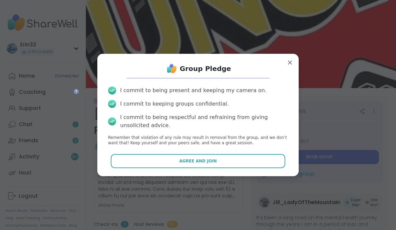
click at [255, 161] on button "Agree and Join" at bounding box center [198, 161] width 175 height 14
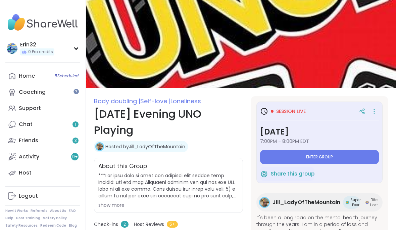
type textarea "*"
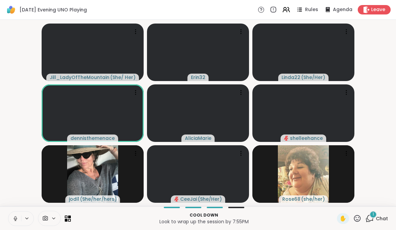
click at [376, 216] on div "1" at bounding box center [373, 214] width 7 height 7
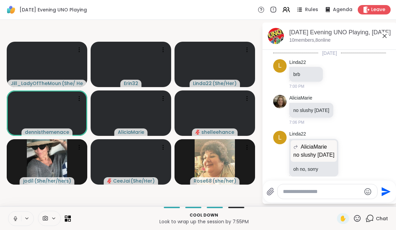
scroll to position [985, 0]
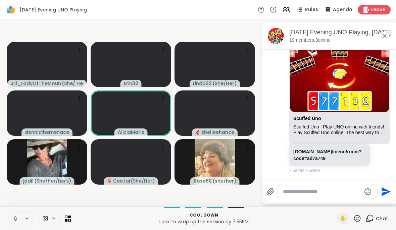
click at [330, 154] on link "[DOMAIN_NAME]/menu/room?code=ad7a749" at bounding box center [327, 155] width 68 height 12
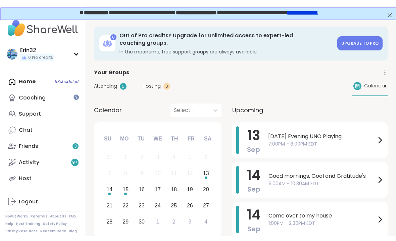
scroll to position [0, 0]
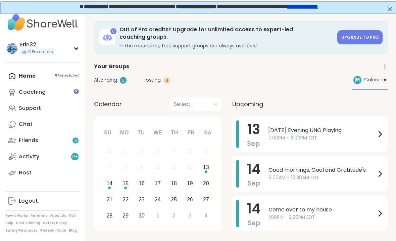
click at [331, 134] on span "7:00PM - 8:00PM EDT" at bounding box center [322, 137] width 108 height 7
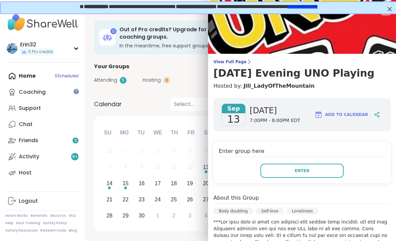
scroll to position [0, 0]
click at [317, 166] on button "Enter" at bounding box center [302, 171] width 83 height 14
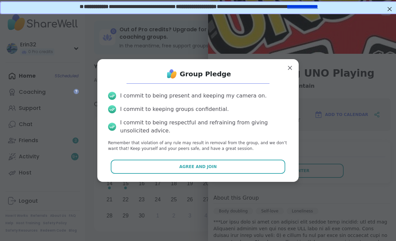
click at [274, 167] on button "Agree and Join" at bounding box center [198, 166] width 175 height 14
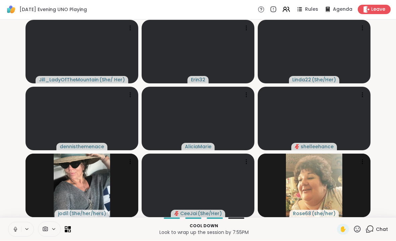
click at [383, 227] on span "Chat" at bounding box center [382, 229] width 12 height 7
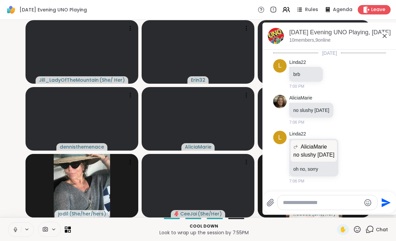
scroll to position [951, 0]
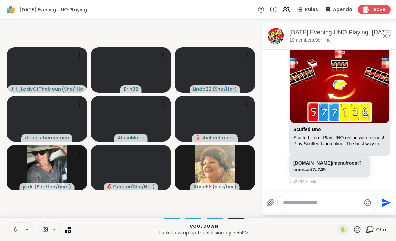
click at [327, 170] on link "[DOMAIN_NAME]/menu/room?code=ad7a749" at bounding box center [327, 166] width 68 height 12
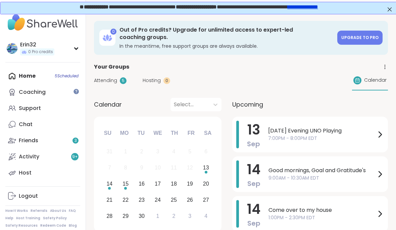
click at [292, 136] on span "7:00PM - 8:00PM EDT" at bounding box center [322, 138] width 108 height 7
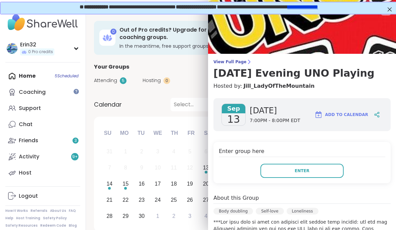
click at [300, 173] on span "Enter" at bounding box center [302, 171] width 15 height 6
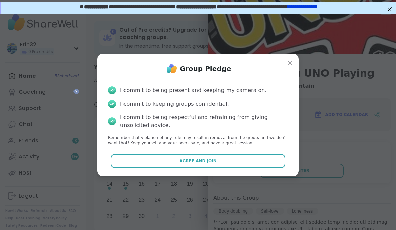
click at [284, 64] on div "Group Pledge" at bounding box center [198, 68] width 191 height 13
click at [246, 154] on button "Agree and Join" at bounding box center [198, 161] width 175 height 14
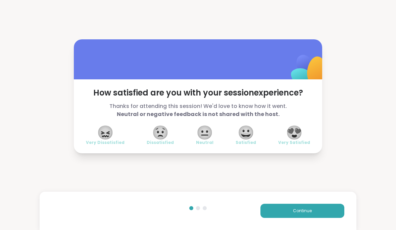
click at [386, 38] on div "How satisfied are you with your session experience? Thanks for attending this s…" at bounding box center [198, 96] width 396 height 192
click at [285, 136] on div "😍 Very Satisfied" at bounding box center [294, 135] width 32 height 19
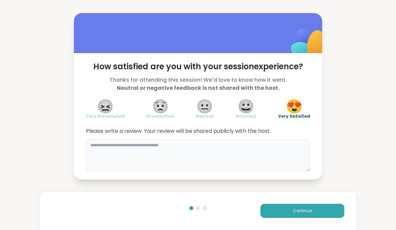
click at [253, 143] on textarea at bounding box center [198, 155] width 224 height 32
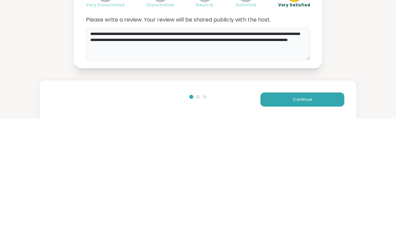
type textarea "**********"
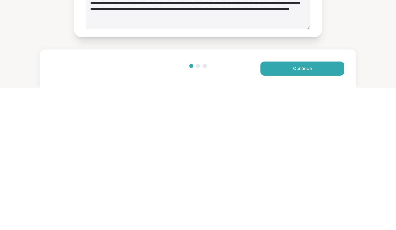
click at [325, 203] on button "Continue" at bounding box center [303, 210] width 84 height 14
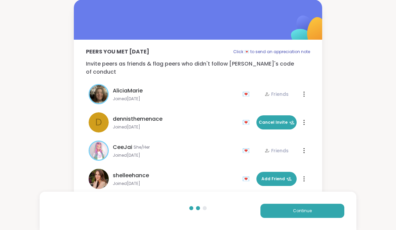
scroll to position [14, 0]
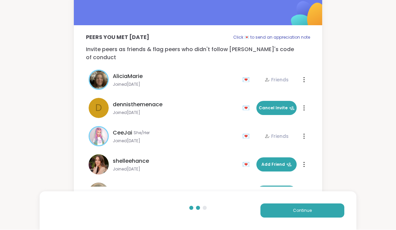
click at [284, 161] on span "Add Friend" at bounding box center [277, 164] width 30 height 6
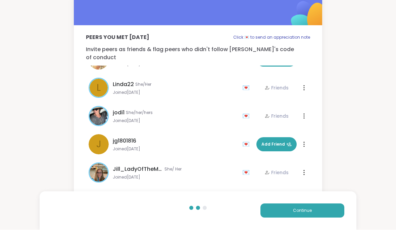
scroll to position [133, 0]
click at [274, 141] on span "Add Friend" at bounding box center [277, 144] width 30 height 6
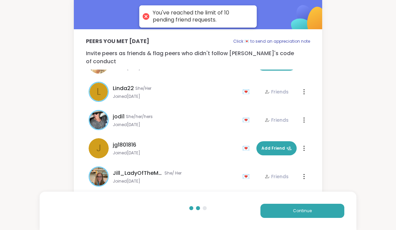
scroll to position [0, 0]
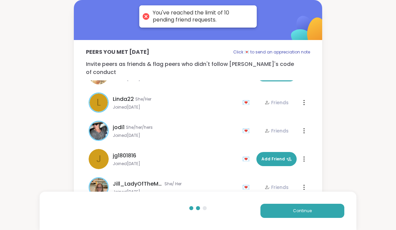
click at [300, 208] on span "Continue" at bounding box center [302, 210] width 19 height 6
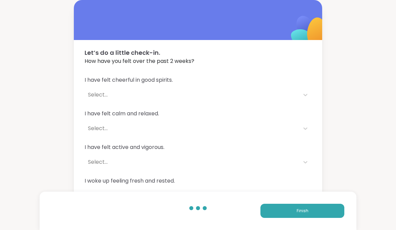
click at [302, 86] on div "I have felt cheerful in good spirits. Select..." at bounding box center [198, 89] width 227 height 26
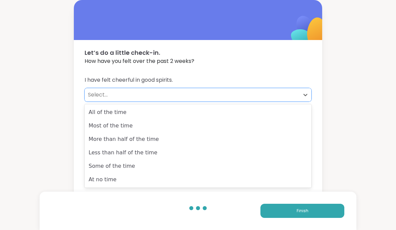
click at [262, 153] on div "Less than half of the time" at bounding box center [198, 152] width 227 height 13
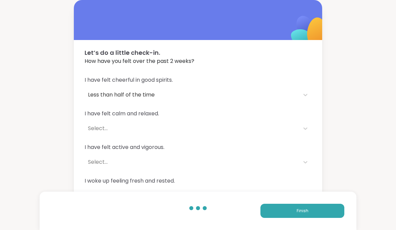
click at [315, 124] on div "I have felt cheerful in good spirits. Less than half of the time I have felt ca…" at bounding box center [198, 156] width 248 height 176
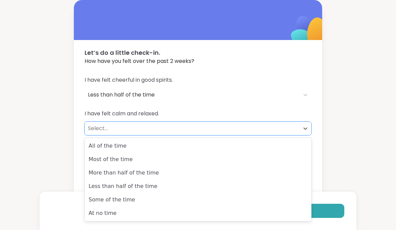
click at [283, 164] on div "Most of the time" at bounding box center [198, 158] width 227 height 13
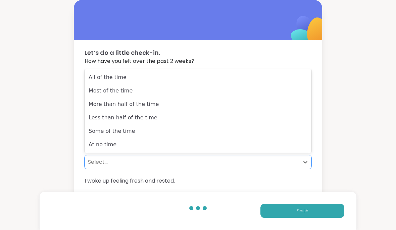
click at [296, 121] on div "Less than half of the time" at bounding box center [198, 117] width 227 height 13
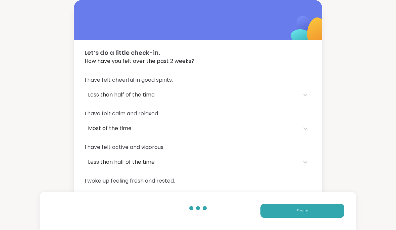
click at [314, 182] on div "I have felt cheerful in good spirits. Less than half of the time I have felt ca…" at bounding box center [198, 156] width 248 height 176
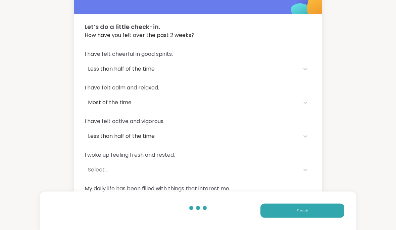
scroll to position [26, 0]
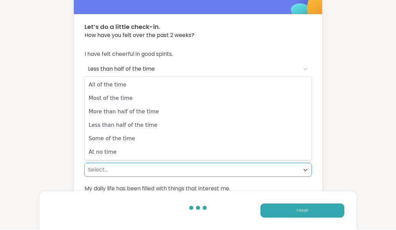
click at [270, 105] on div "More than half of the time" at bounding box center [198, 111] width 227 height 13
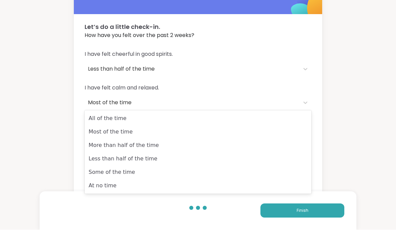
click at [270, 117] on div "All of the time" at bounding box center [198, 118] width 227 height 13
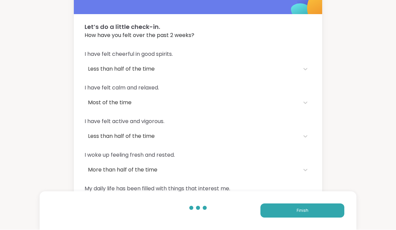
click at [302, 218] on button "Finish" at bounding box center [303, 210] width 84 height 14
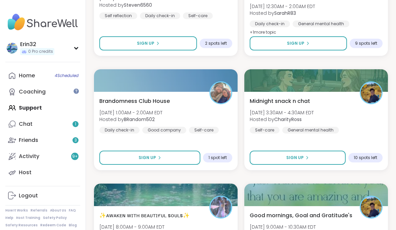
scroll to position [838, 0]
click at [18, 75] on link "Home 4 Scheduled" at bounding box center [42, 76] width 75 height 16
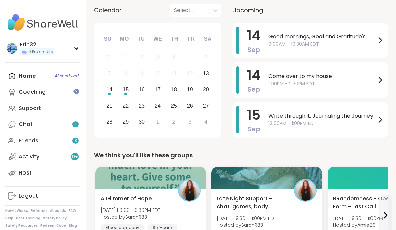
click at [21, 126] on div "Chat 1" at bounding box center [26, 124] width 14 height 7
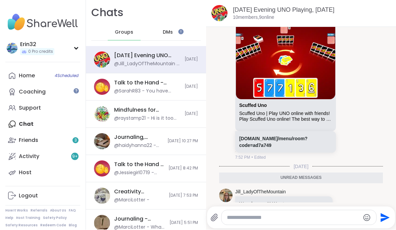
click at [191, 112] on span "[DATE]" at bounding box center [191, 114] width 13 height 6
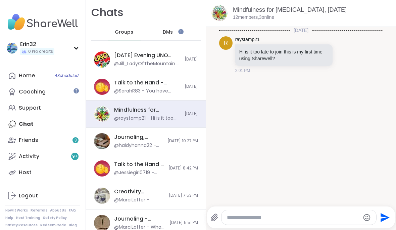
click at [185, 167] on span "[DATE] 8:42 PM" at bounding box center [184, 169] width 30 height 6
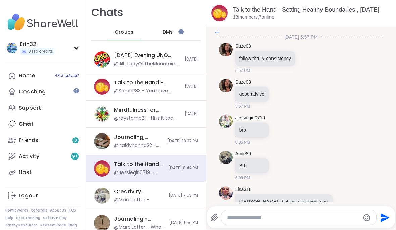
scroll to position [1453, 0]
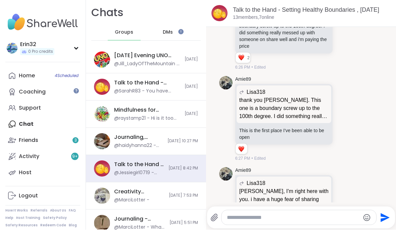
click at [23, 95] on link "Coaching" at bounding box center [42, 92] width 75 height 16
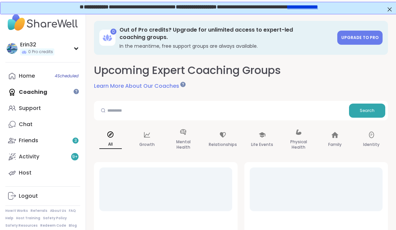
click at [16, 76] on link "Home 4 Scheduled" at bounding box center [42, 76] width 75 height 16
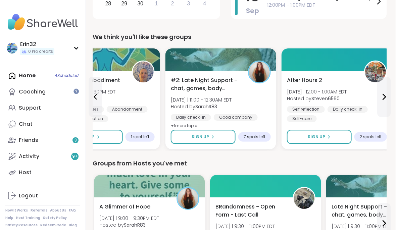
scroll to position [212, 1]
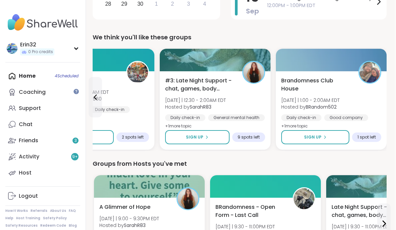
click at [208, 141] on button "Sign Up" at bounding box center [197, 137] width 64 height 14
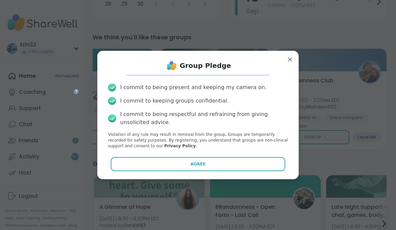
click at [252, 171] on button "Agree" at bounding box center [198, 164] width 175 height 14
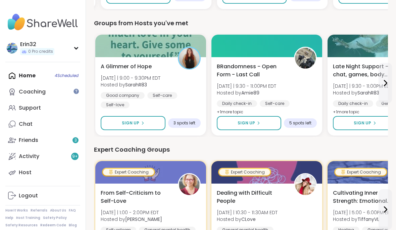
scroll to position [354, 0]
